Goal: Check status

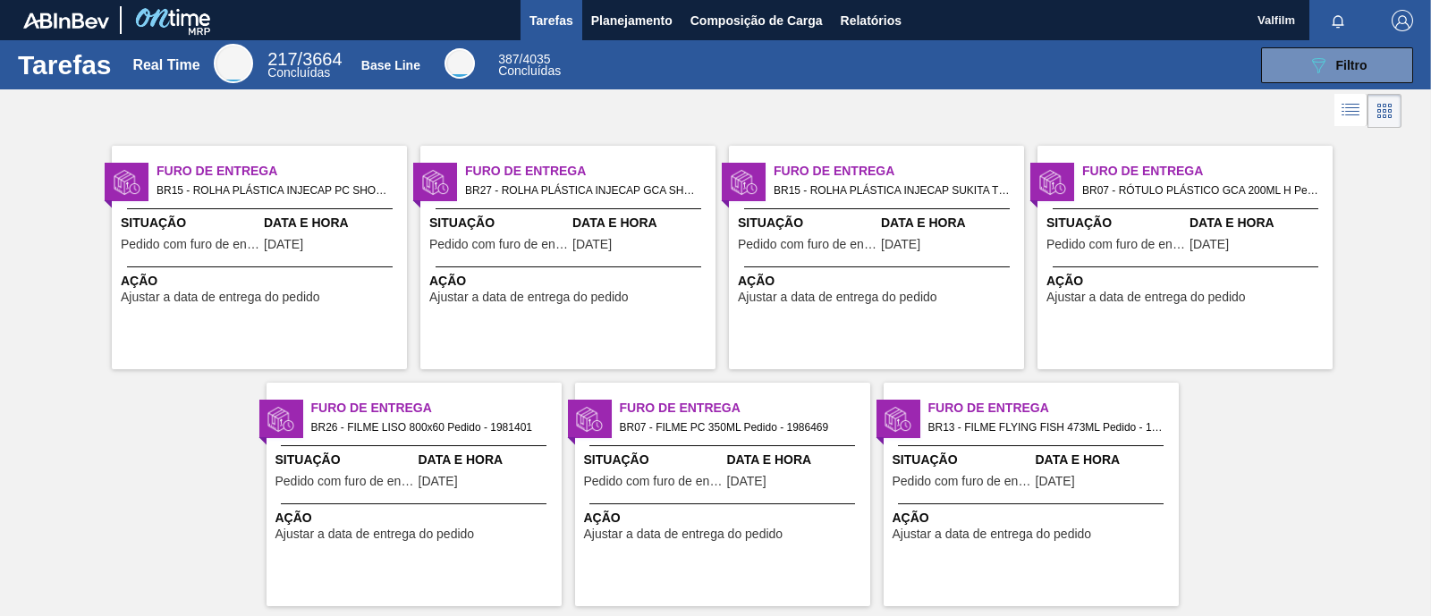
click at [592, 258] on div "Furo de Entrega BR27 - ROLHA PLÁSTICA INJECAP GCA SHORT Pedido - 1991158 Situaç…" at bounding box center [567, 258] width 295 height 224
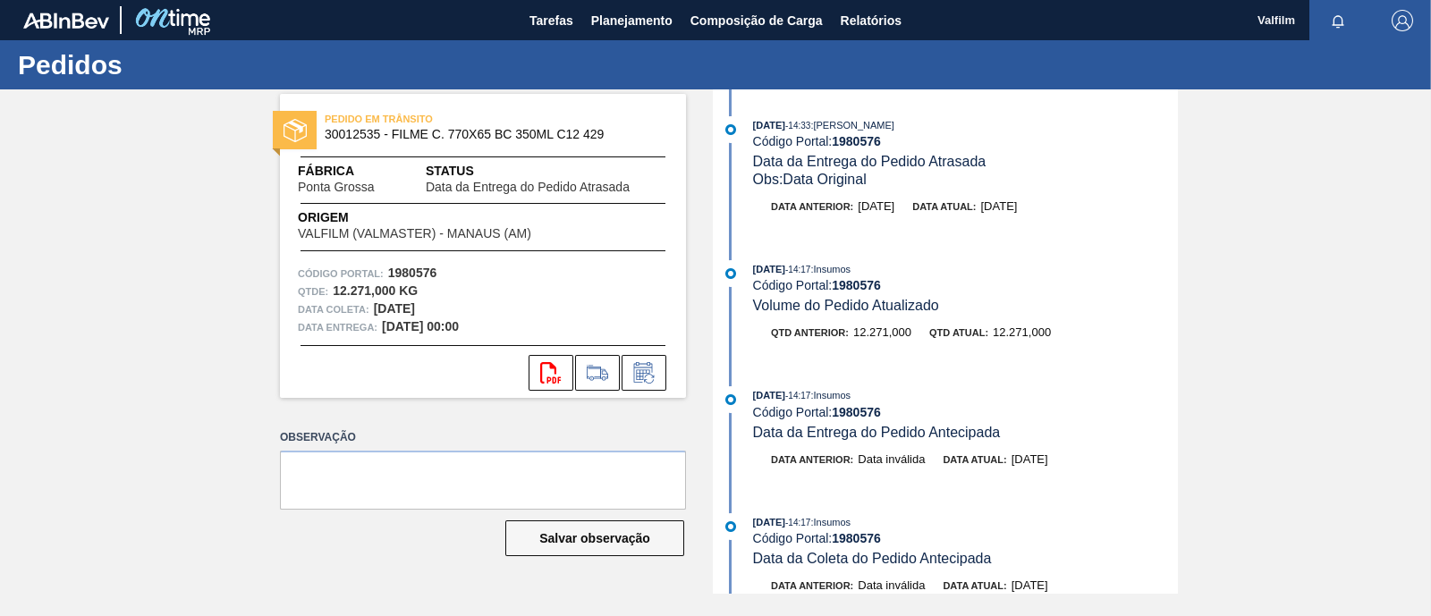
drag, startPoint x: 934, startPoint y: 205, endPoint x: 646, endPoint y: 143, distance: 295.3
click at [1068, 215] on div "Data anterior: [DATE] Data atual: [DATE]" at bounding box center [965, 207] width 425 height 18
copy div "Data atual: [DATE]"
drag, startPoint x: 933, startPoint y: 209, endPoint x: 1064, endPoint y: 222, distance: 132.0
click at [1064, 222] on div "Data anterior: 16/08/2025 Data atual: 05/09/2025" at bounding box center [947, 211] width 460 height 27
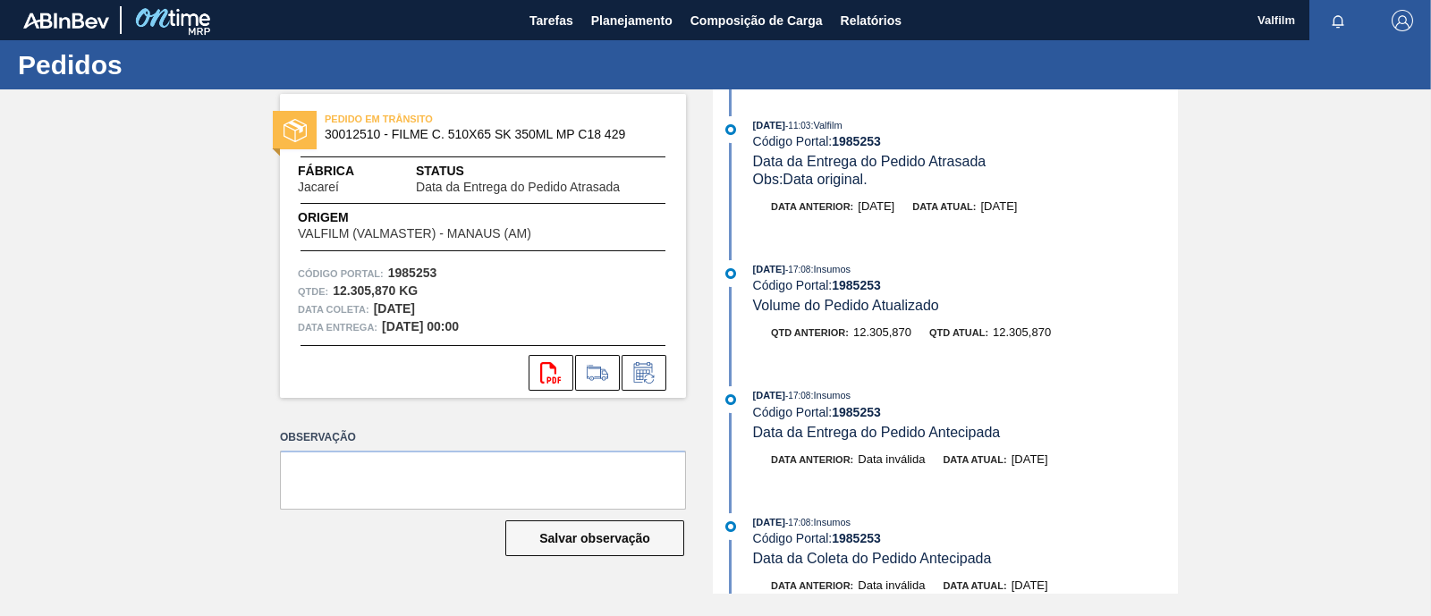
copy div "Data atual: 05/09/2025"
